Goal: Information Seeking & Learning: Learn about a topic

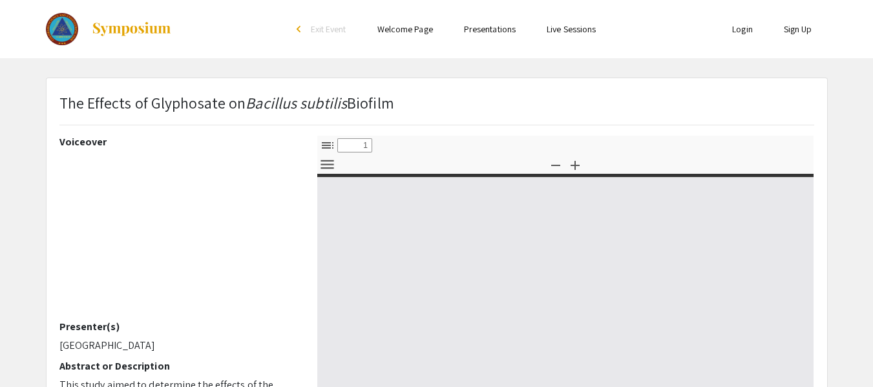
select select "custom"
type input "0"
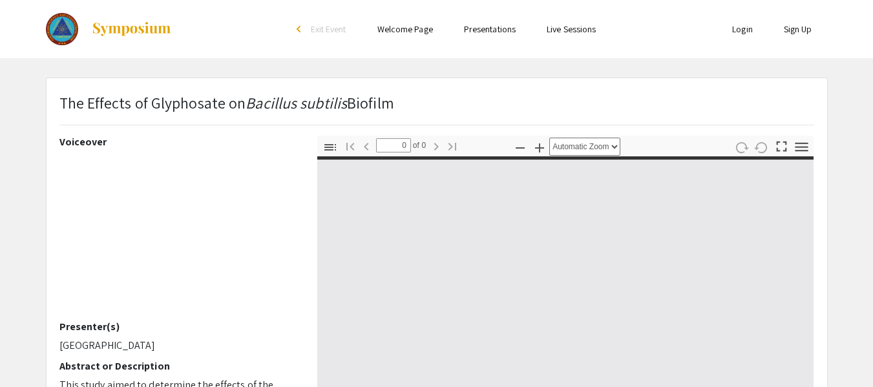
select select "custom"
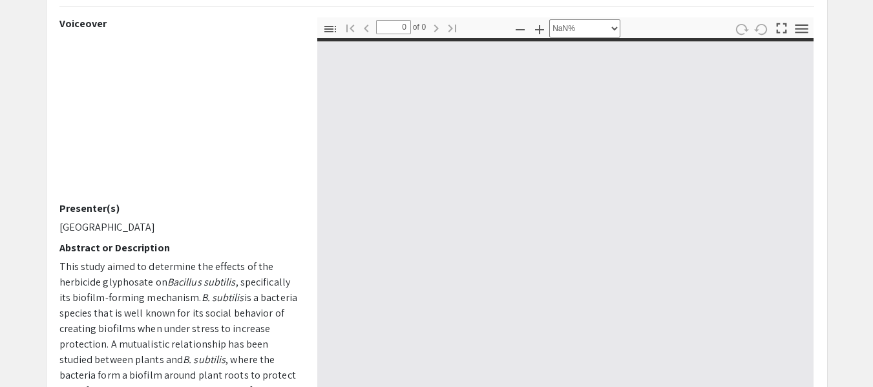
type input "1"
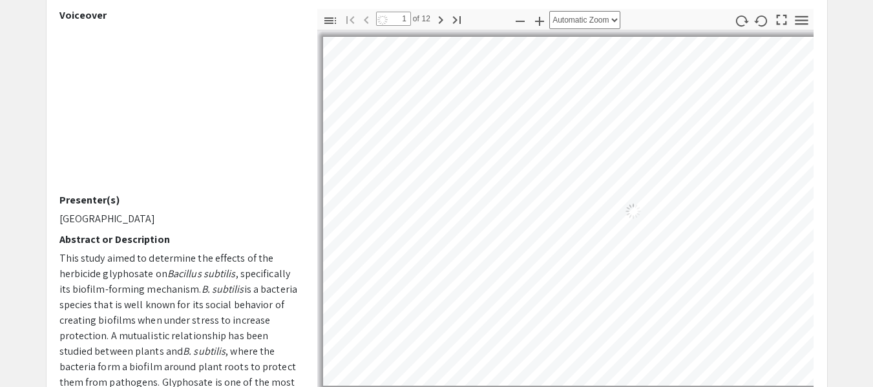
select select "auto"
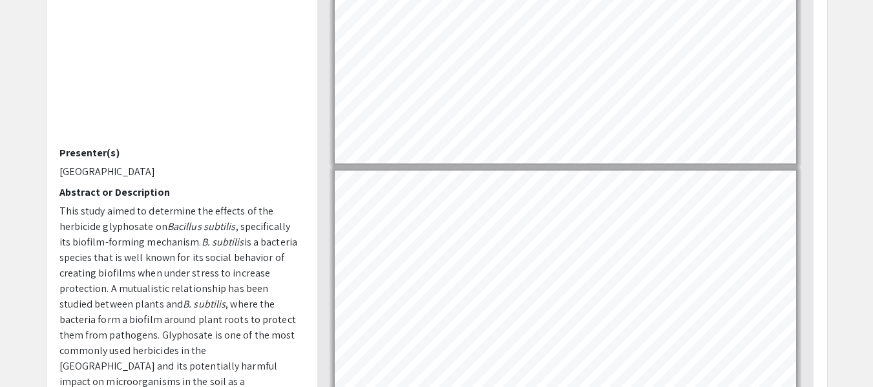
scroll to position [944, 0]
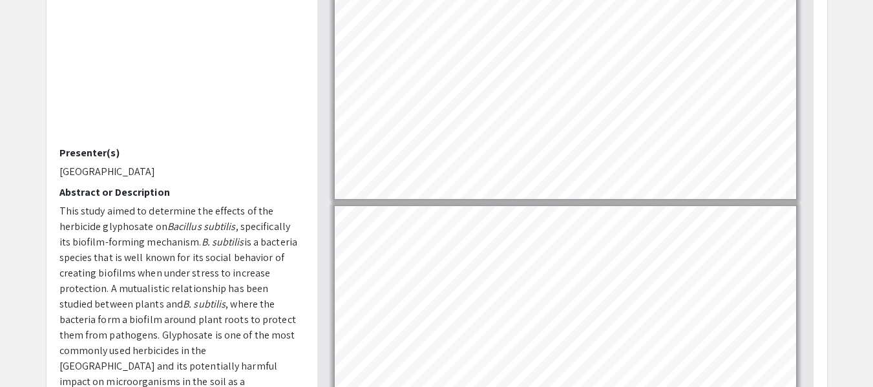
type input "7"
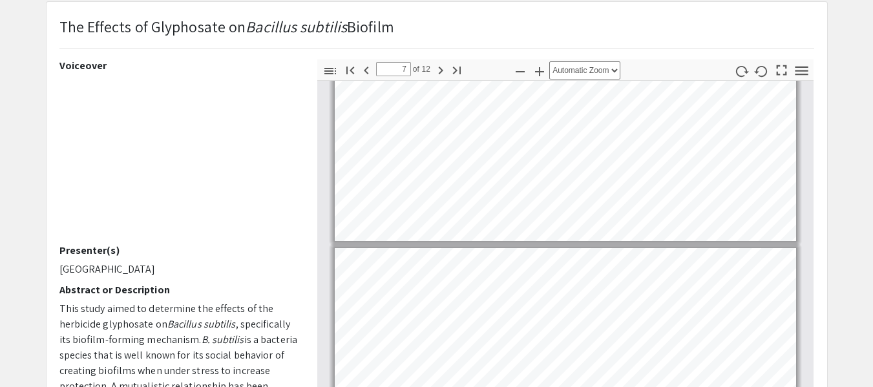
scroll to position [0, 0]
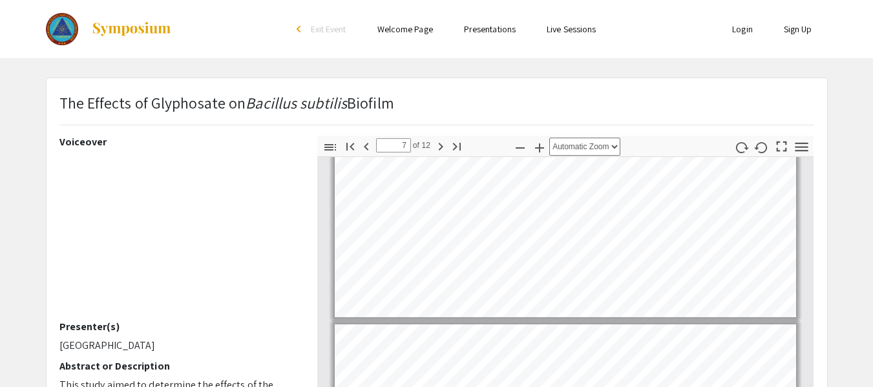
click at [113, 30] on img at bounding box center [131, 29] width 81 height 16
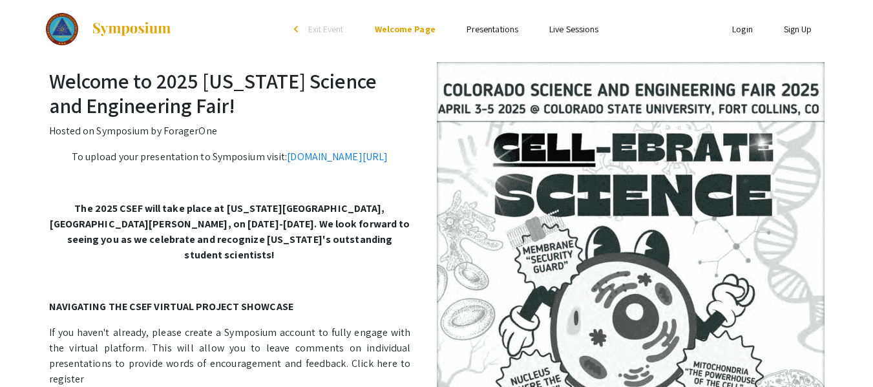
click at [499, 30] on link "Presentations" at bounding box center [492, 29] width 52 height 12
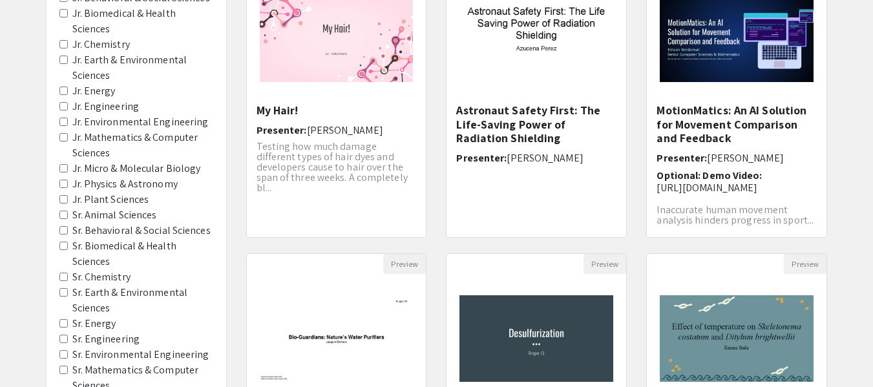
scroll to position [196, 0]
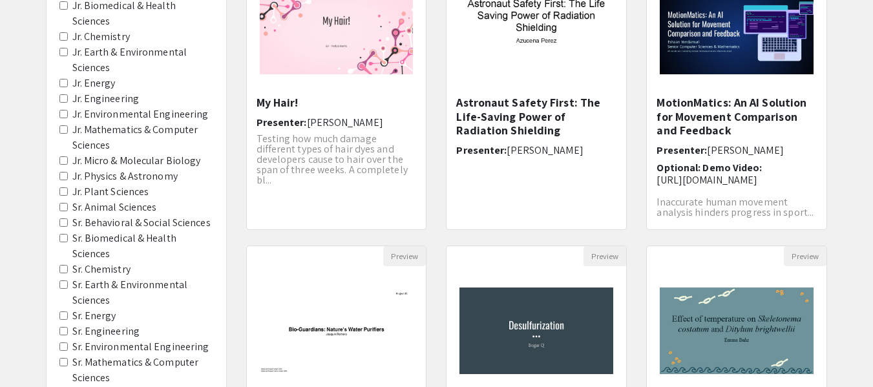
click at [155, 159] on label "Jr. Micro & Molecular Biology" at bounding box center [136, 161] width 129 height 16
click at [68, 159] on Biology "Jr. Micro & Molecular Biology" at bounding box center [63, 160] width 8 height 8
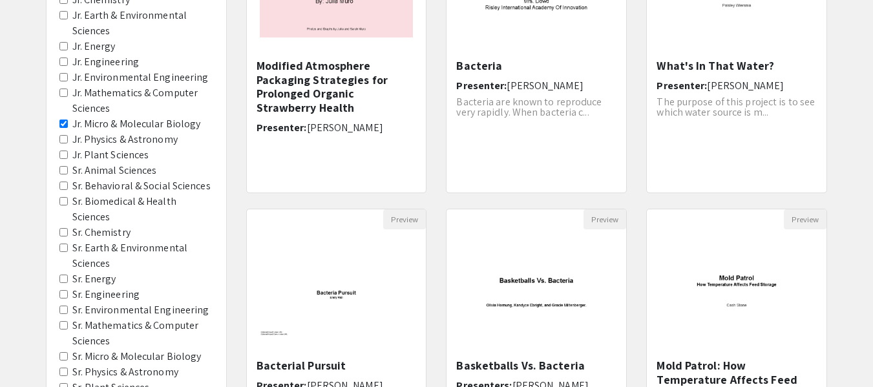
scroll to position [338, 0]
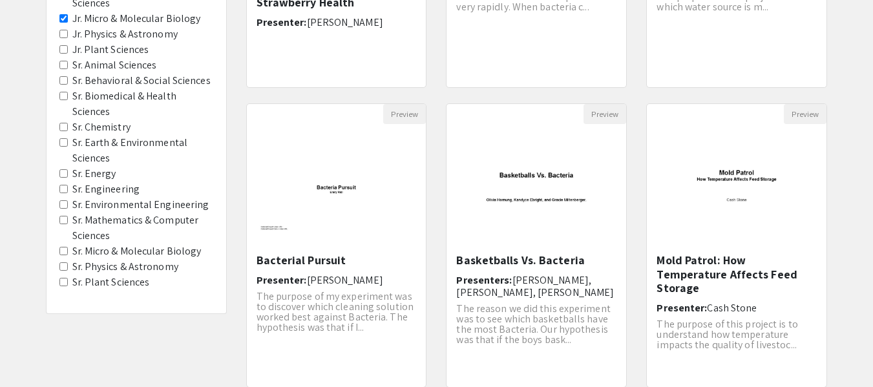
click at [134, 254] on label "Sr. Micro & Molecular Biology" at bounding box center [136, 252] width 129 height 16
click at [68, 254] on Biology "Sr. Micro & Molecular Biology" at bounding box center [63, 251] width 8 height 8
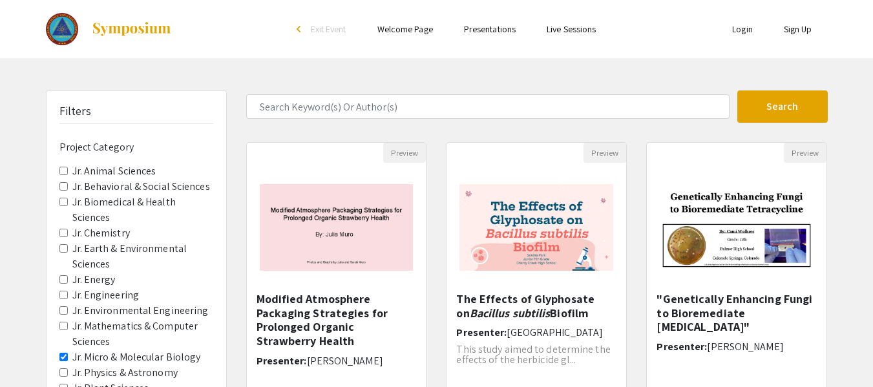
scroll to position [470, 0]
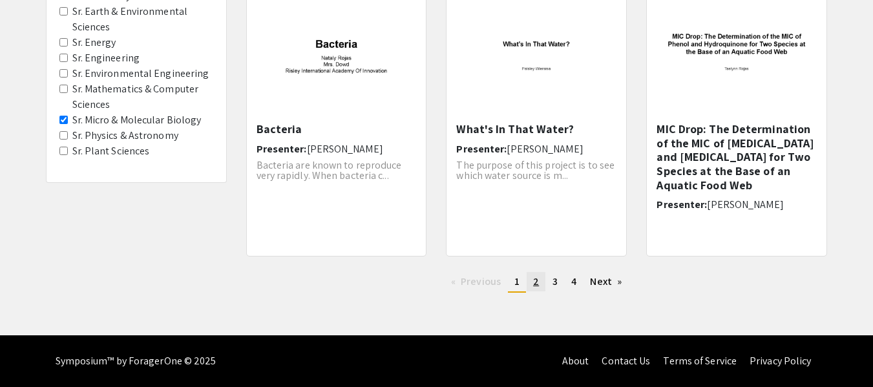
click at [528, 280] on link "page 2" at bounding box center [535, 281] width 19 height 19
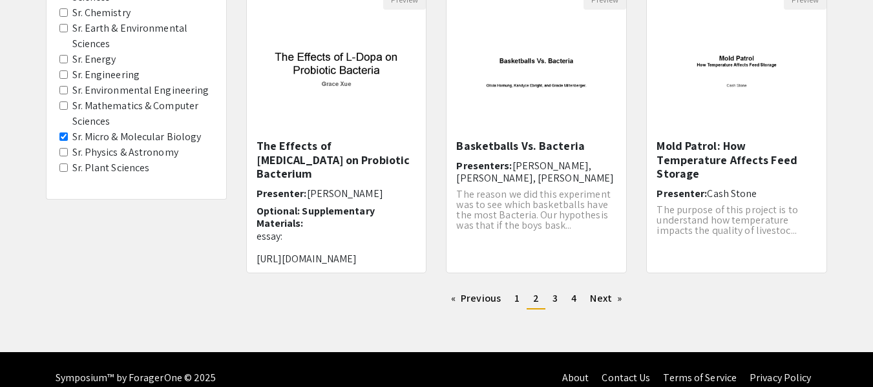
scroll to position [454, 0]
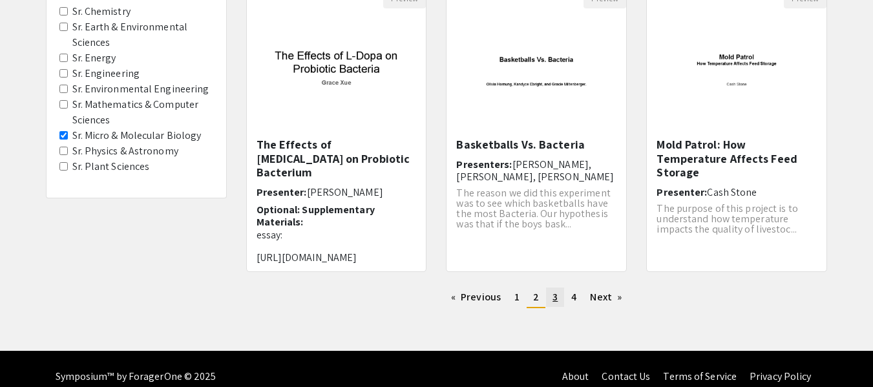
click at [556, 293] on span "3" at bounding box center [554, 297] width 5 height 14
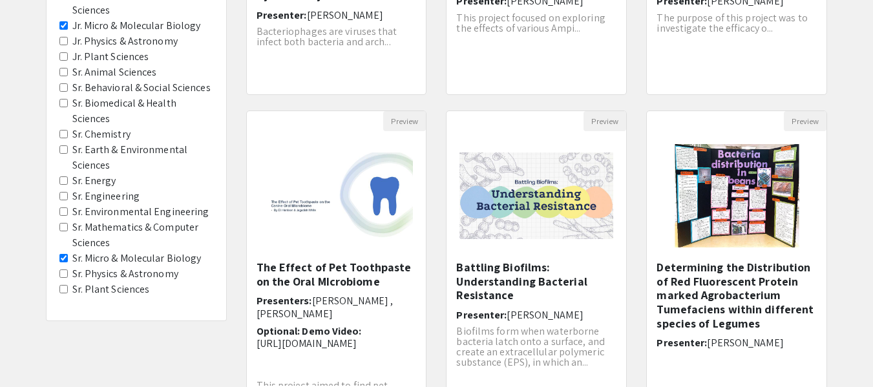
scroll to position [330, 0]
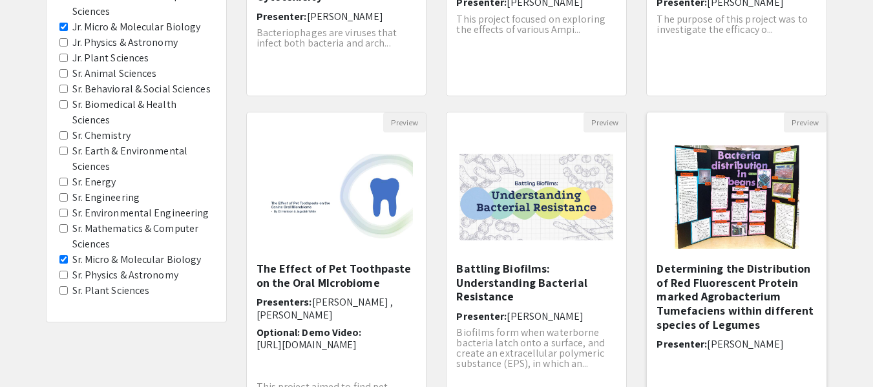
click at [751, 321] on h5 "Determining the Distribution of Red Fluorescent Protein marked Agrobacterium Tu…" at bounding box center [736, 297] width 160 height 70
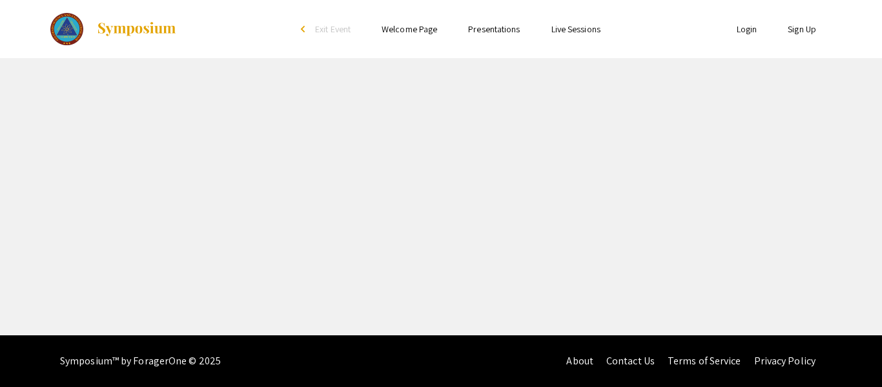
select select "custom"
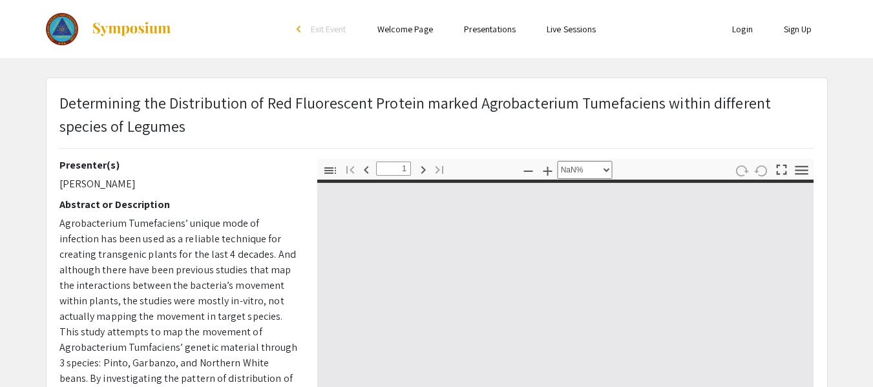
type input "0"
select select "custom"
type input "1"
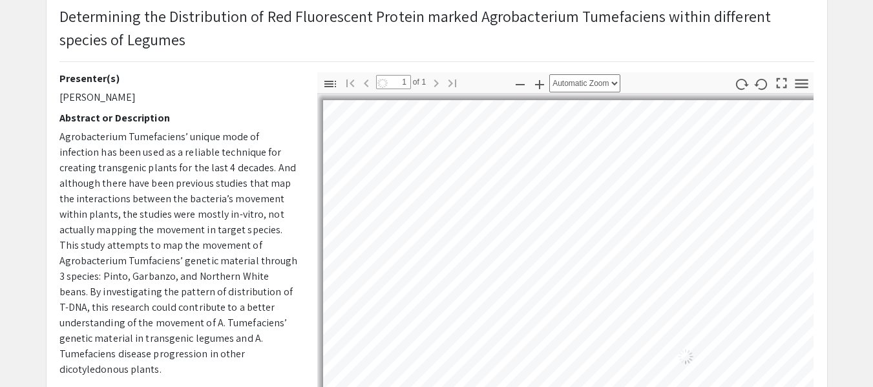
select select "auto"
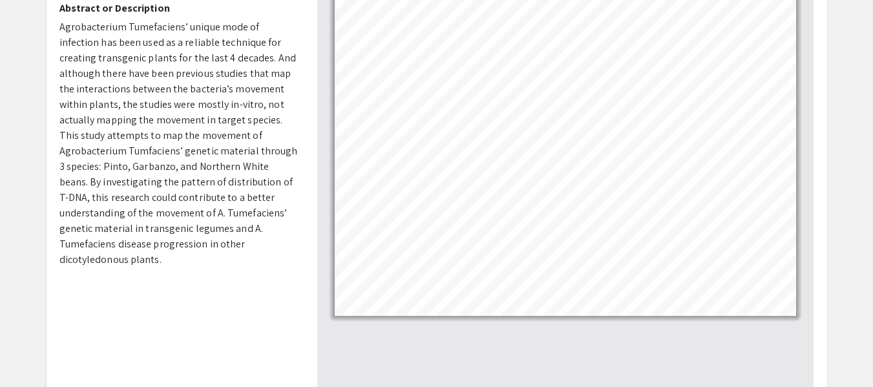
scroll to position [197, 0]
